Goal: Task Accomplishment & Management: Complete application form

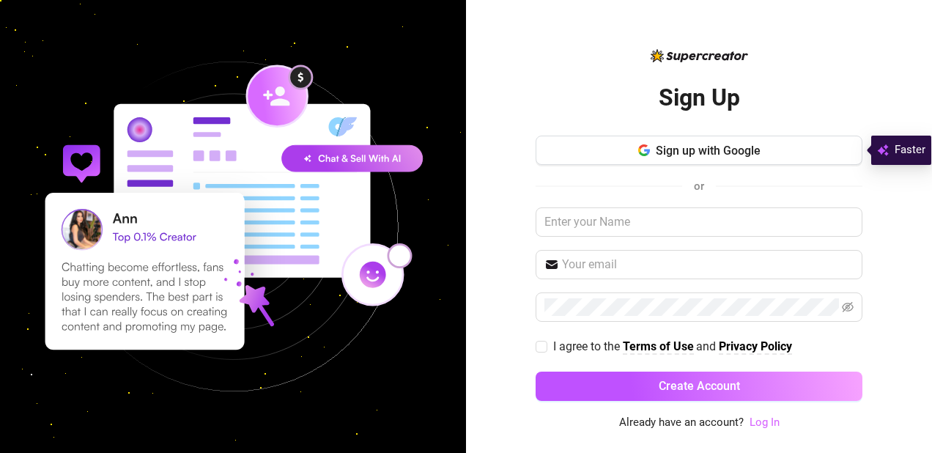
click at [767, 427] on link "Log In" at bounding box center [765, 422] width 30 height 13
